Goal: Task Accomplishment & Management: Use online tool/utility

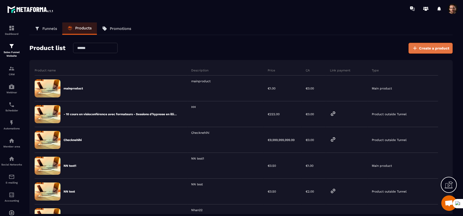
click at [427, 50] on span "Create a product" at bounding box center [434, 48] width 30 height 5
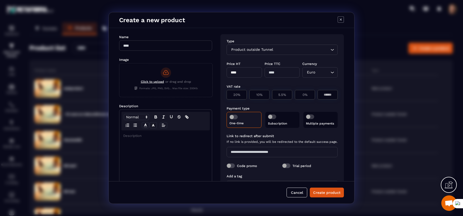
click at [287, 51] on input "Search for option" at bounding box center [301, 50] width 55 height 6
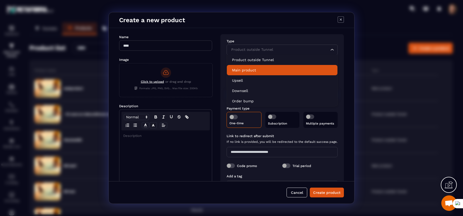
click at [266, 69] on p "Main product" at bounding box center [282, 70] width 100 height 5
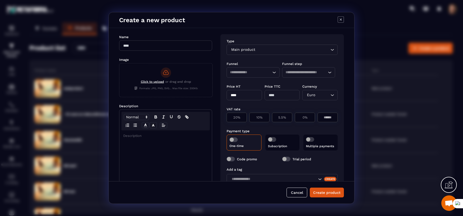
click at [262, 75] on input "Search for option" at bounding box center [248, 73] width 36 height 6
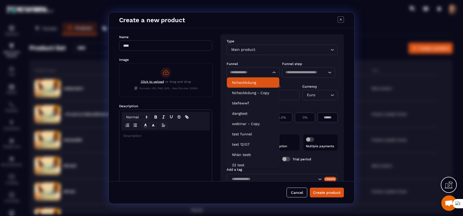
click at [257, 81] on p "Ncheckkdung" at bounding box center [253, 82] width 42 height 5
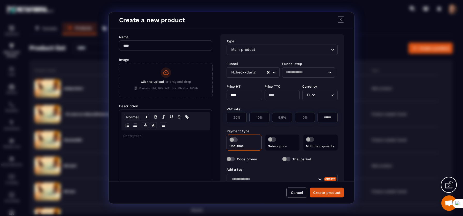
click at [292, 73] on input "Search for option" at bounding box center [305, 73] width 41 height 6
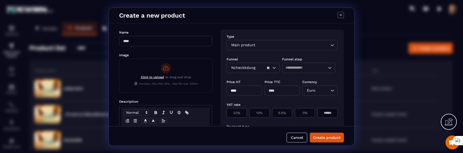
click at [288, 45] on input "Search for option" at bounding box center [292, 45] width 73 height 6
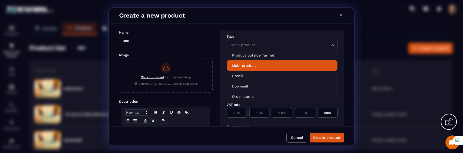
click at [268, 61] on li "Main product" at bounding box center [282, 65] width 110 height 10
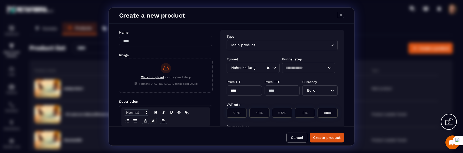
click at [259, 66] on input "Search for option" at bounding box center [261, 68] width 10 height 6
